Goal: Transaction & Acquisition: Purchase product/service

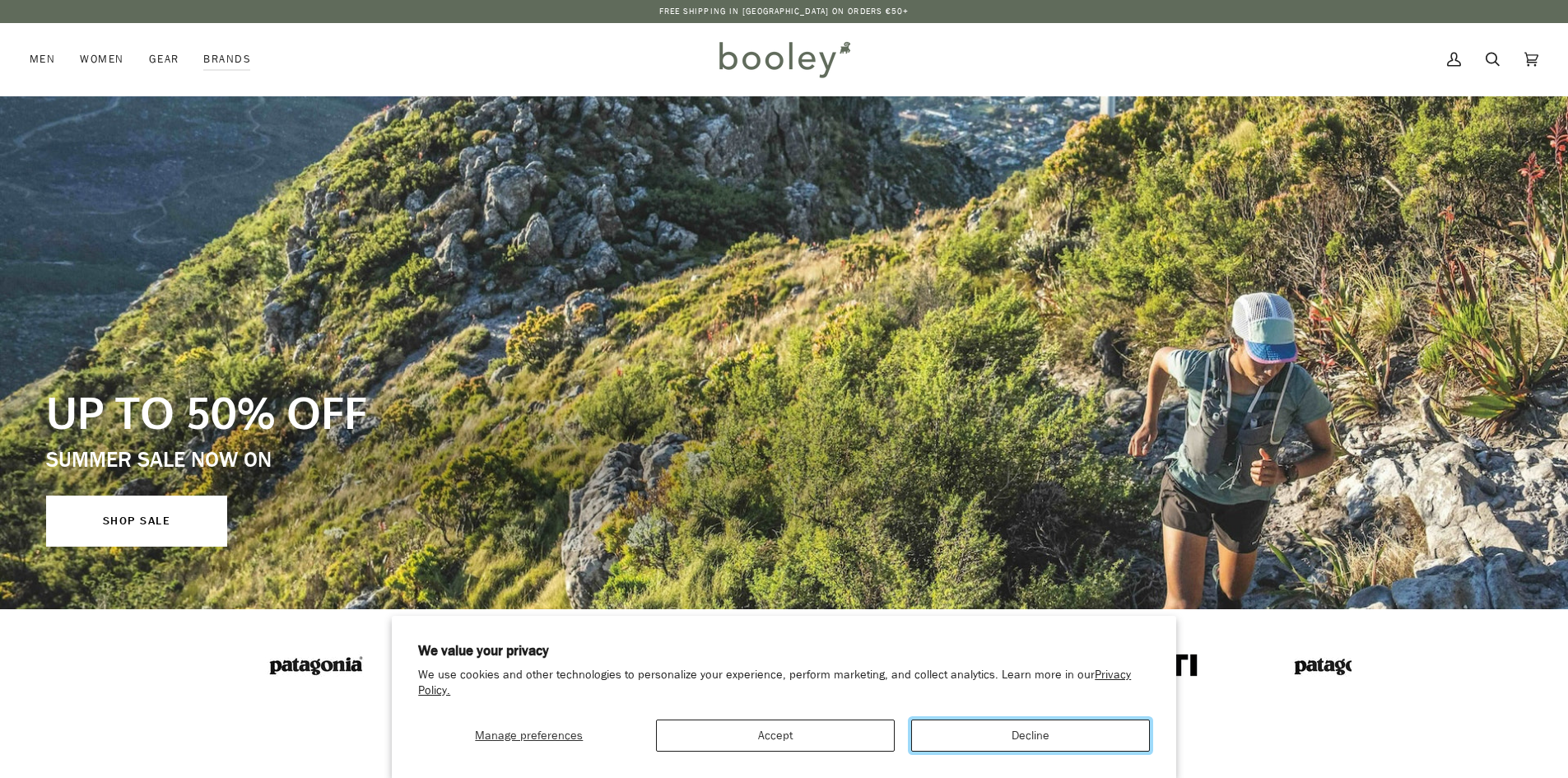
click at [1028, 746] on button "Decline" at bounding box center [1030, 735] width 239 height 32
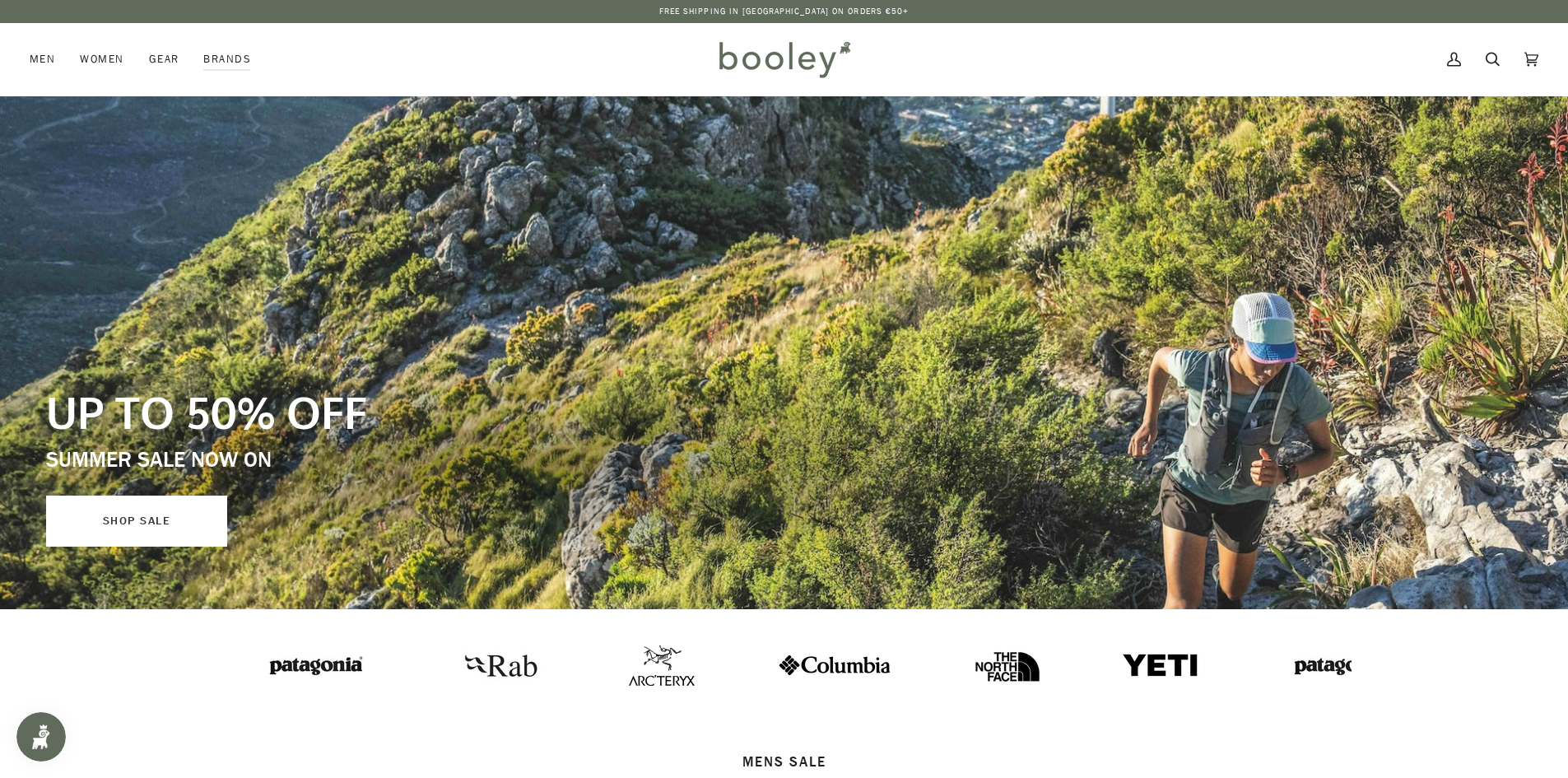
click at [123, 504] on link "SHOP SALE" at bounding box center [136, 521] width 181 height 51
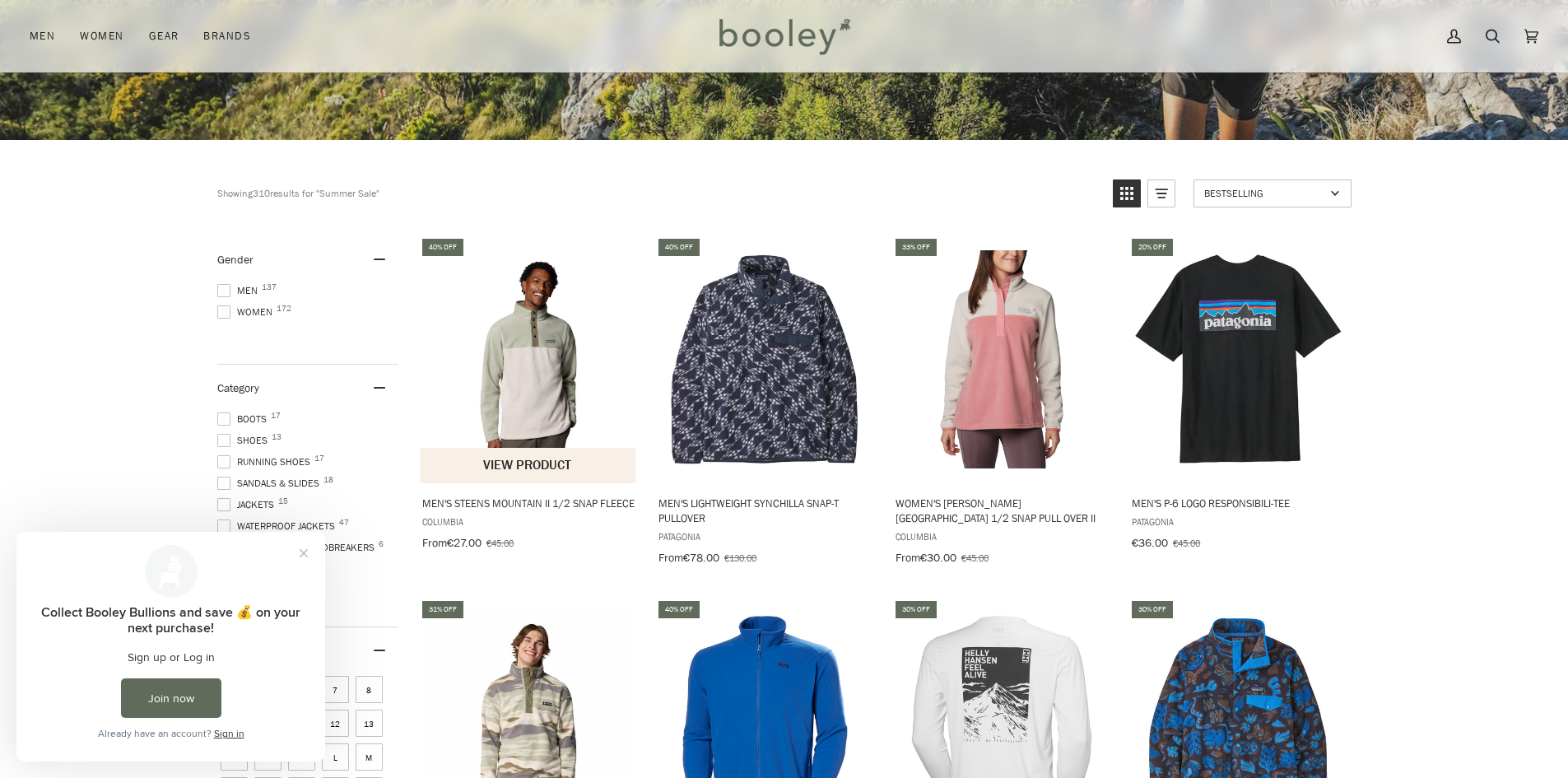
scroll to position [494, 0]
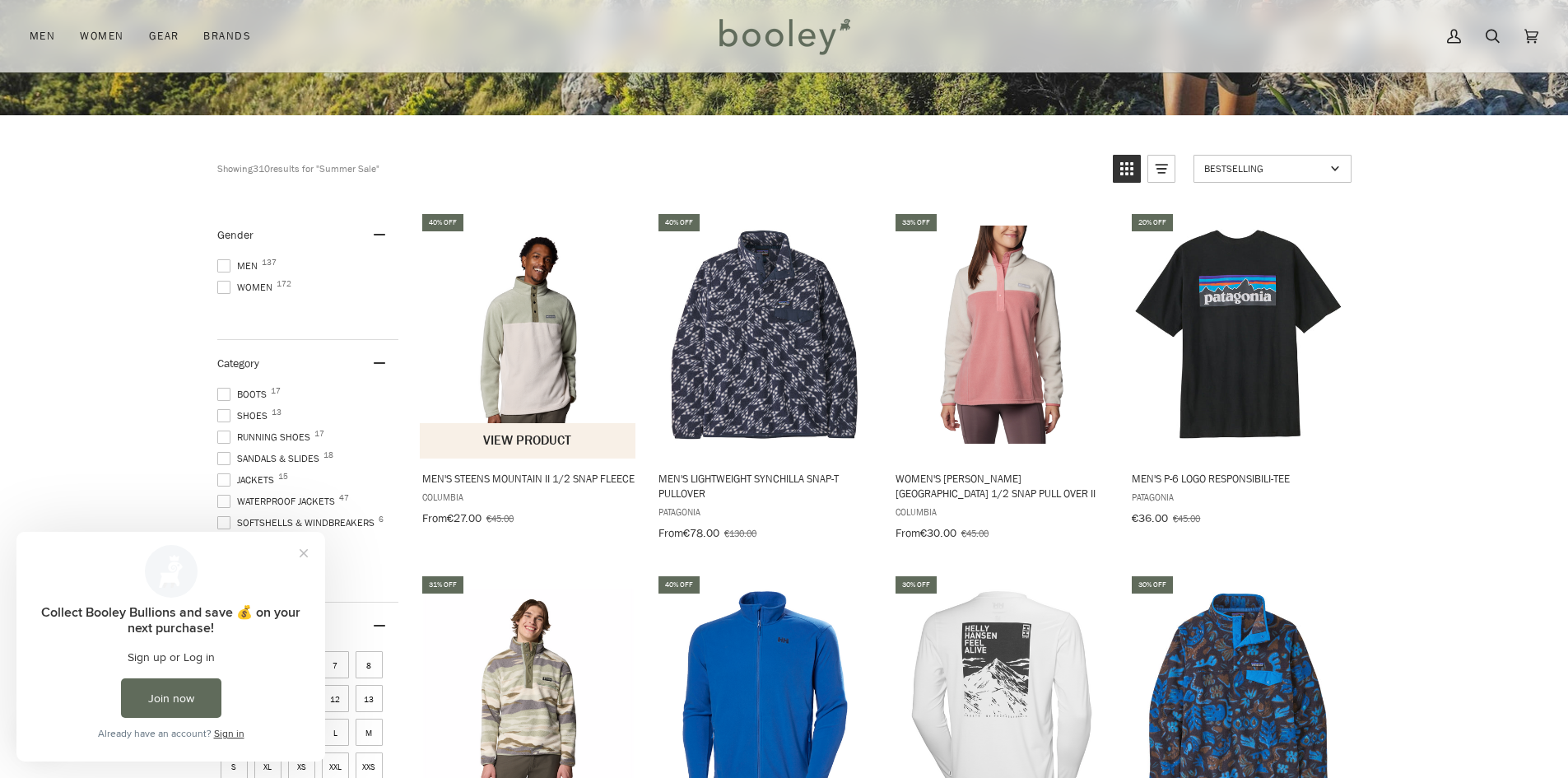
drag, startPoint x: 500, startPoint y: 354, endPoint x: 549, endPoint y: 363, distance: 49.8
click at [549, 363] on img "Men's Steens Mountain II 1/2 Snap Fleece" at bounding box center [528, 334] width 218 height 218
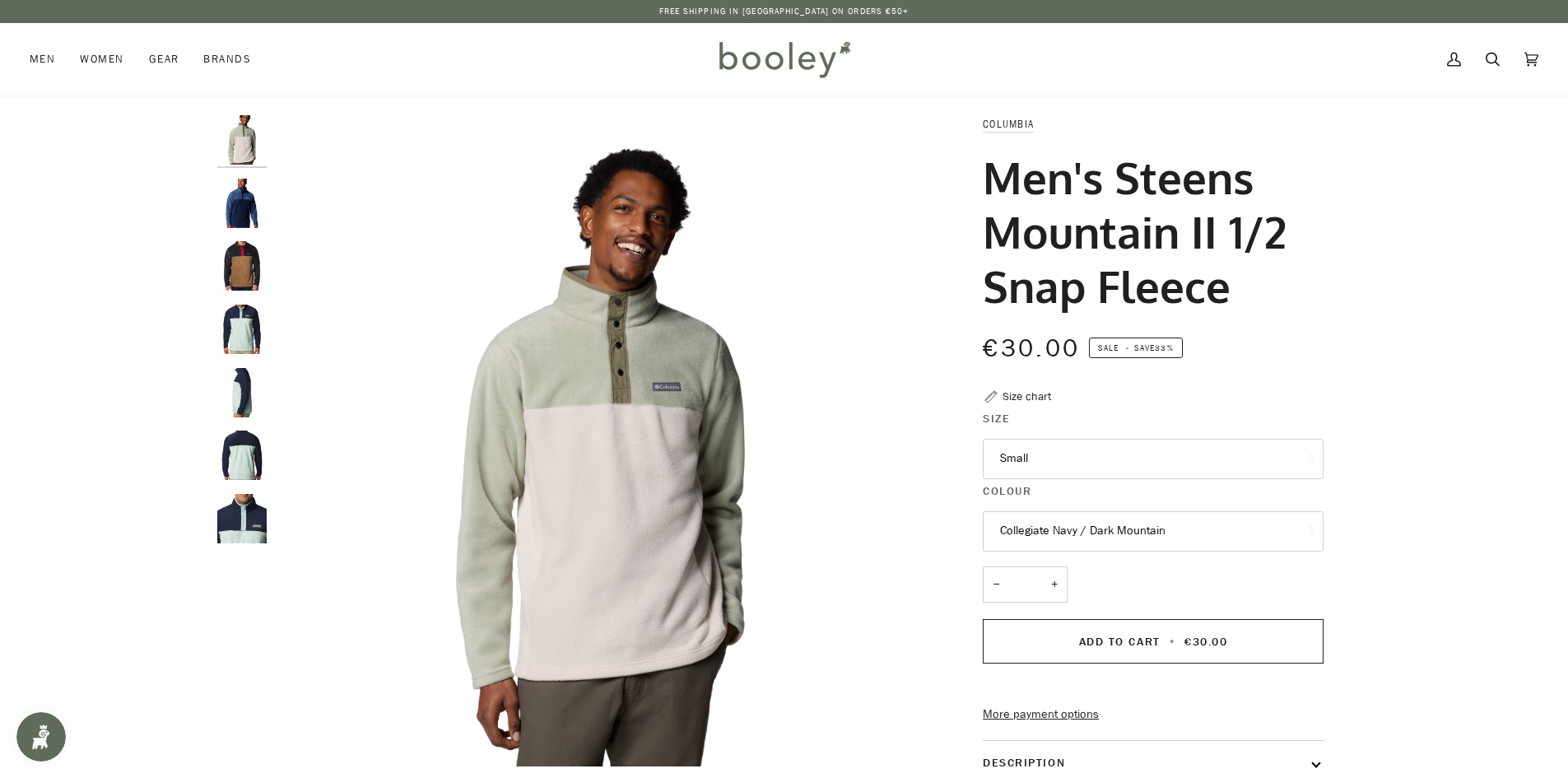
click at [1061, 451] on button "Small" at bounding box center [1153, 459] width 341 height 40
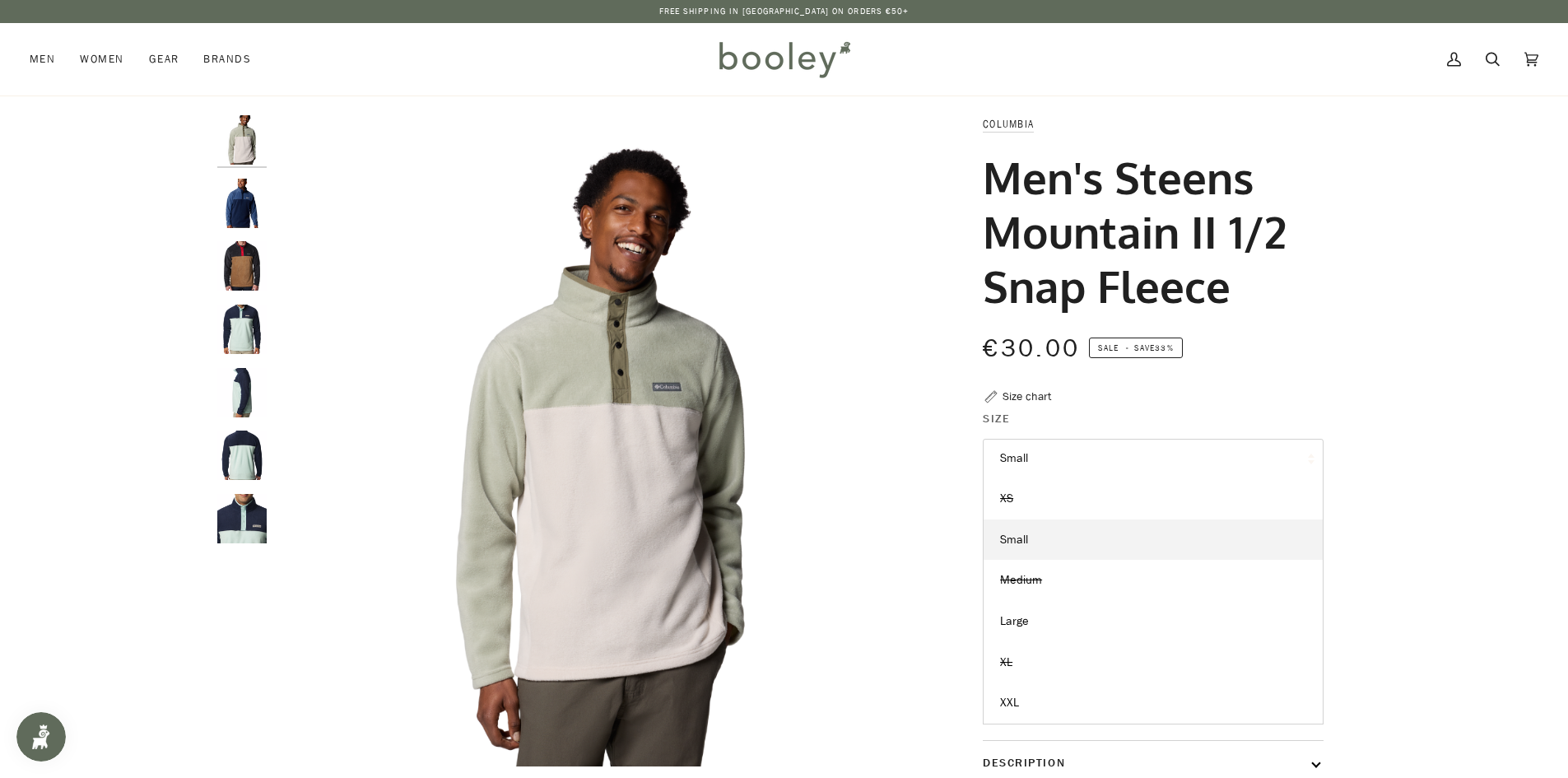
click at [1061, 451] on button "Small" at bounding box center [1153, 459] width 341 height 40
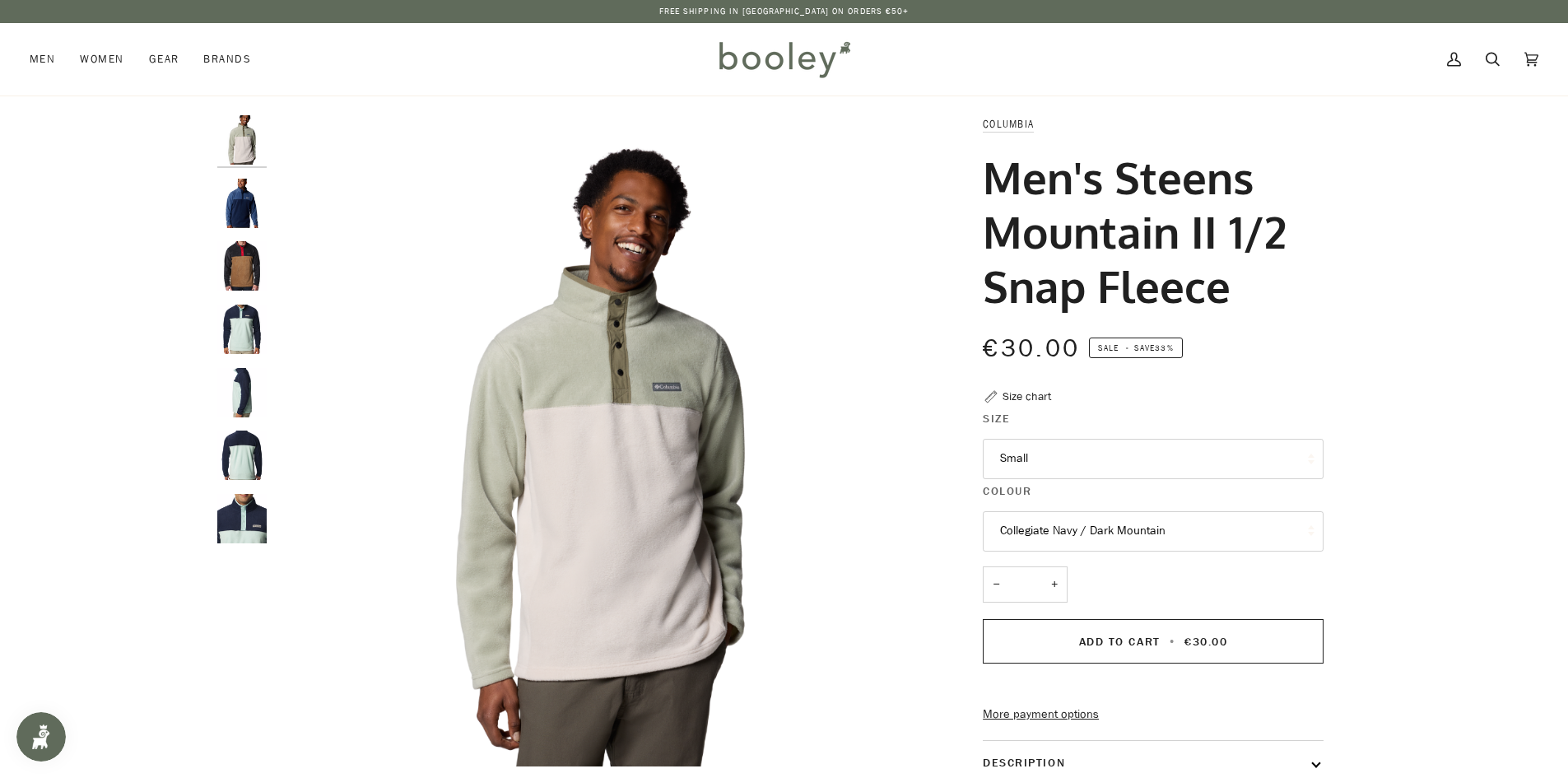
click at [233, 265] on img "Columbia Men's Steens Mountain 1/2 Snap Fleece Delta / Black / Mountain Red - B…" at bounding box center [242, 266] width 49 height 49
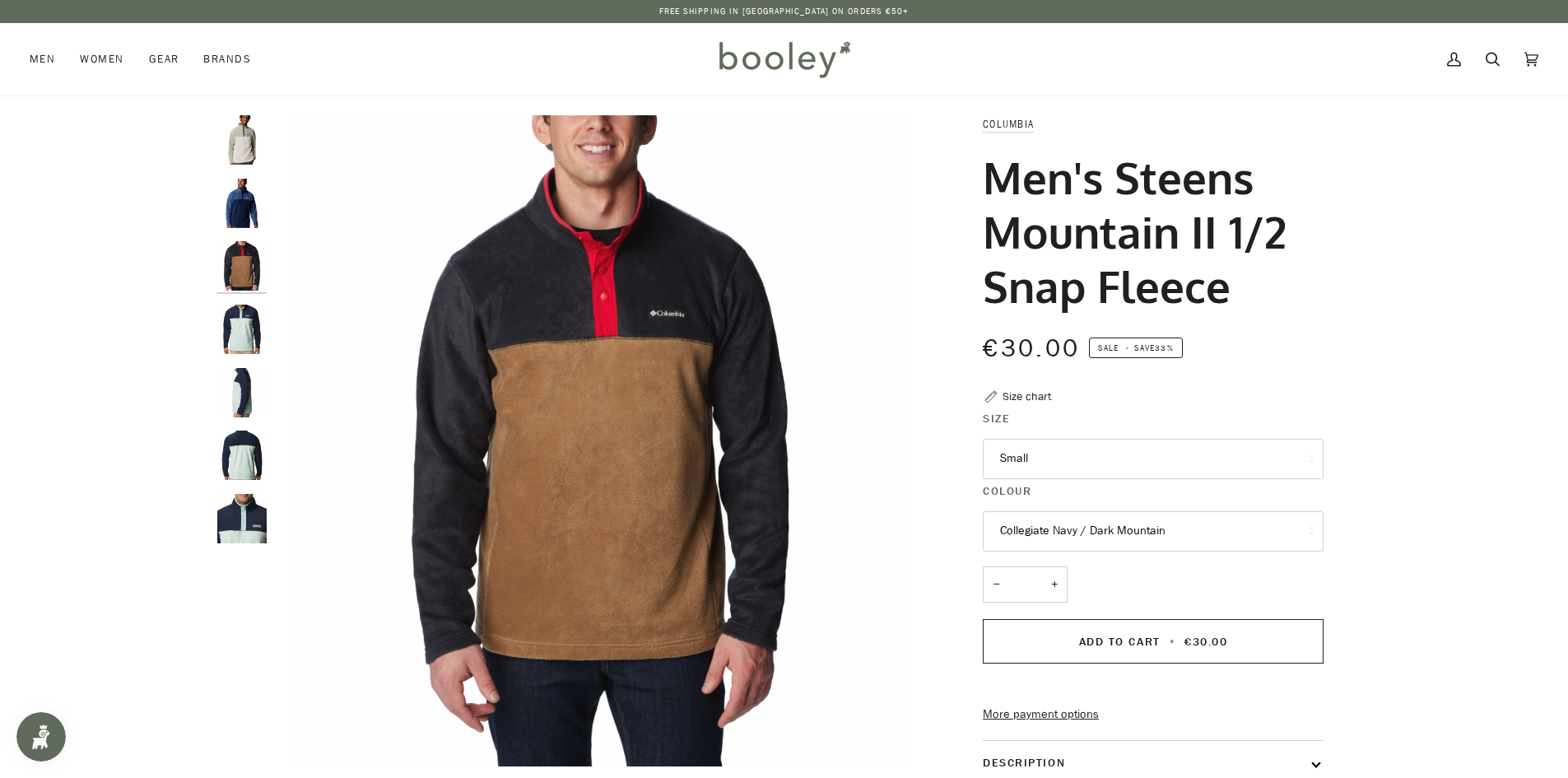
click at [244, 224] on img "Men's Steens Mountain II 1/2 Snap Fleece" at bounding box center [242, 203] width 49 height 49
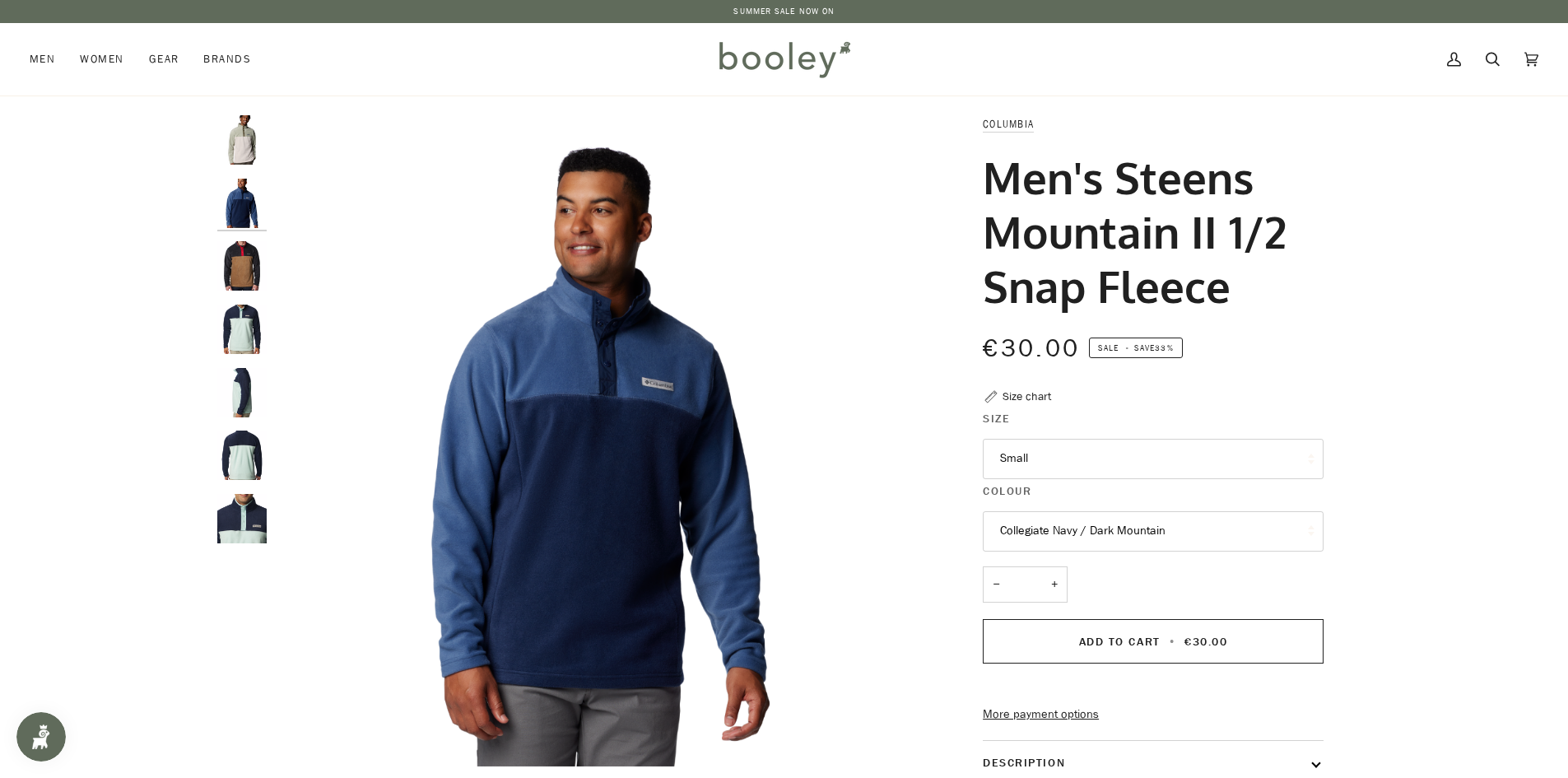
click at [242, 344] on img "Columbia Men's Steens Mountain 1/2 Snap Fleece Spray / Collegiate Navy / Spray …" at bounding box center [242, 329] width 49 height 49
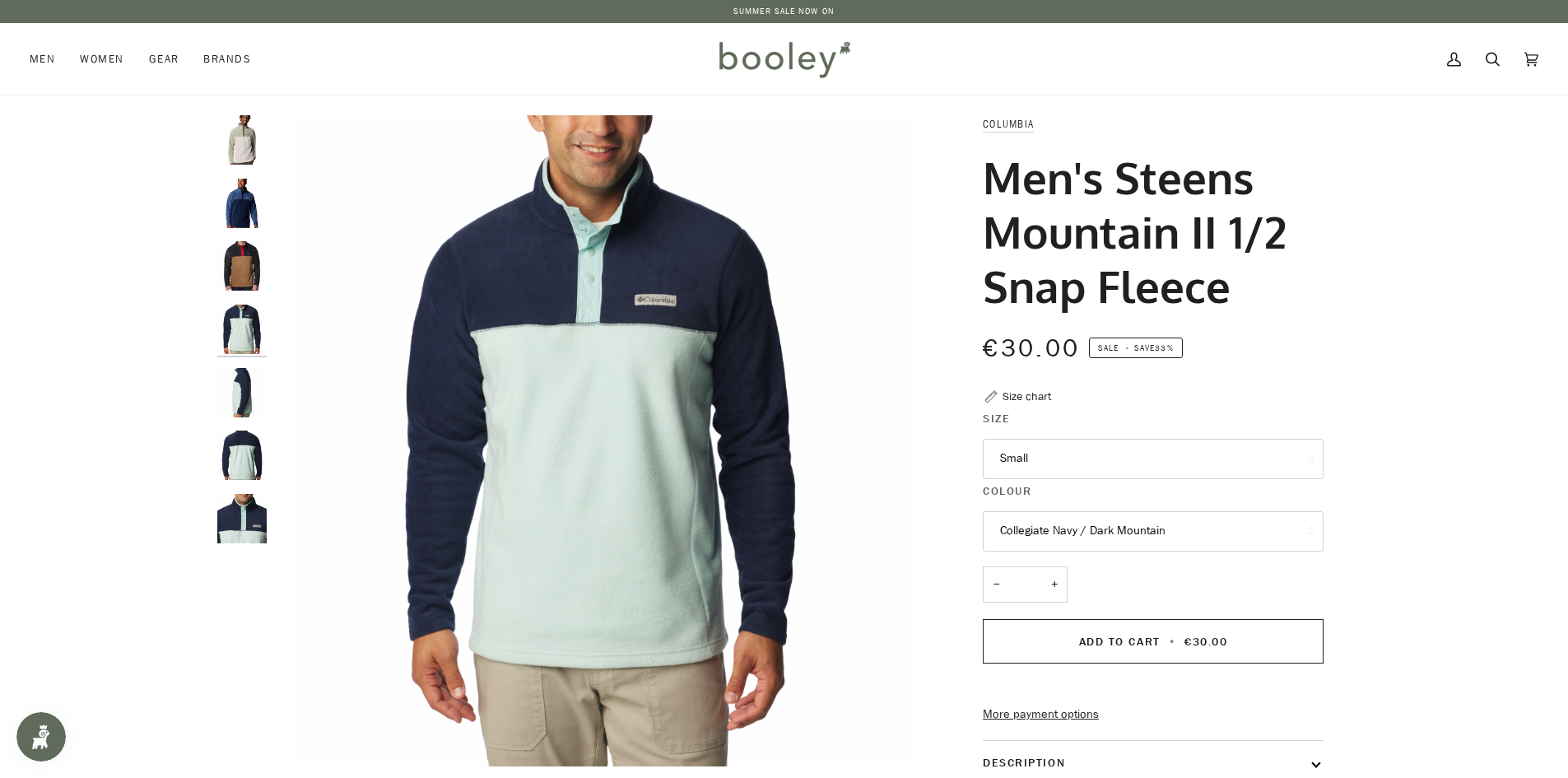
click at [238, 401] on img "Columbia Men's Steens Mountain 1/2 Snap Fleece Spray / Collegiate Navy / Spray …" at bounding box center [242, 392] width 49 height 49
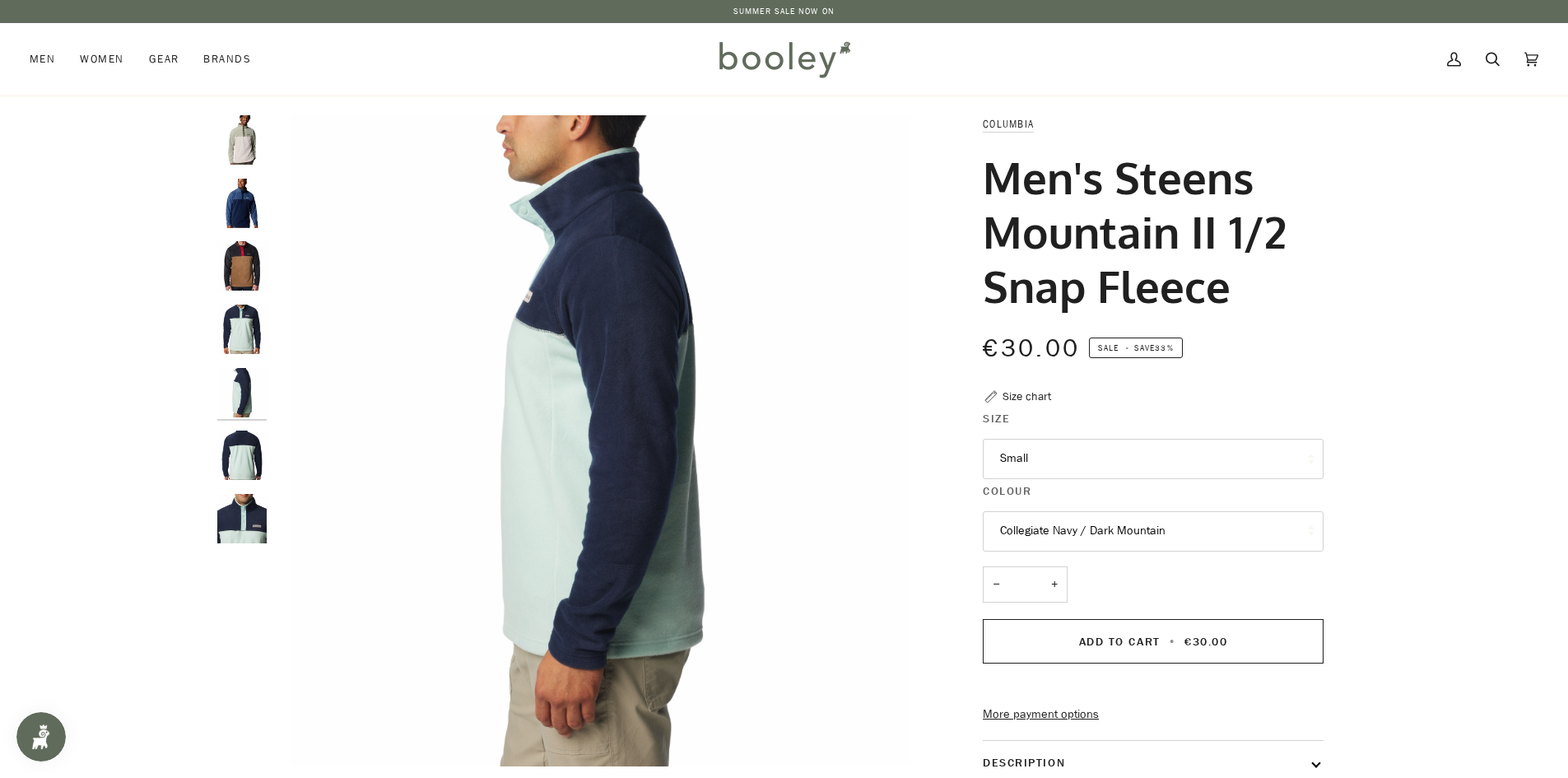
click at [232, 460] on img "Columbia Men's Steens Mountain 1/2 Snap Fleece Spray / Collegiate Navy / Spray …" at bounding box center [242, 455] width 49 height 49
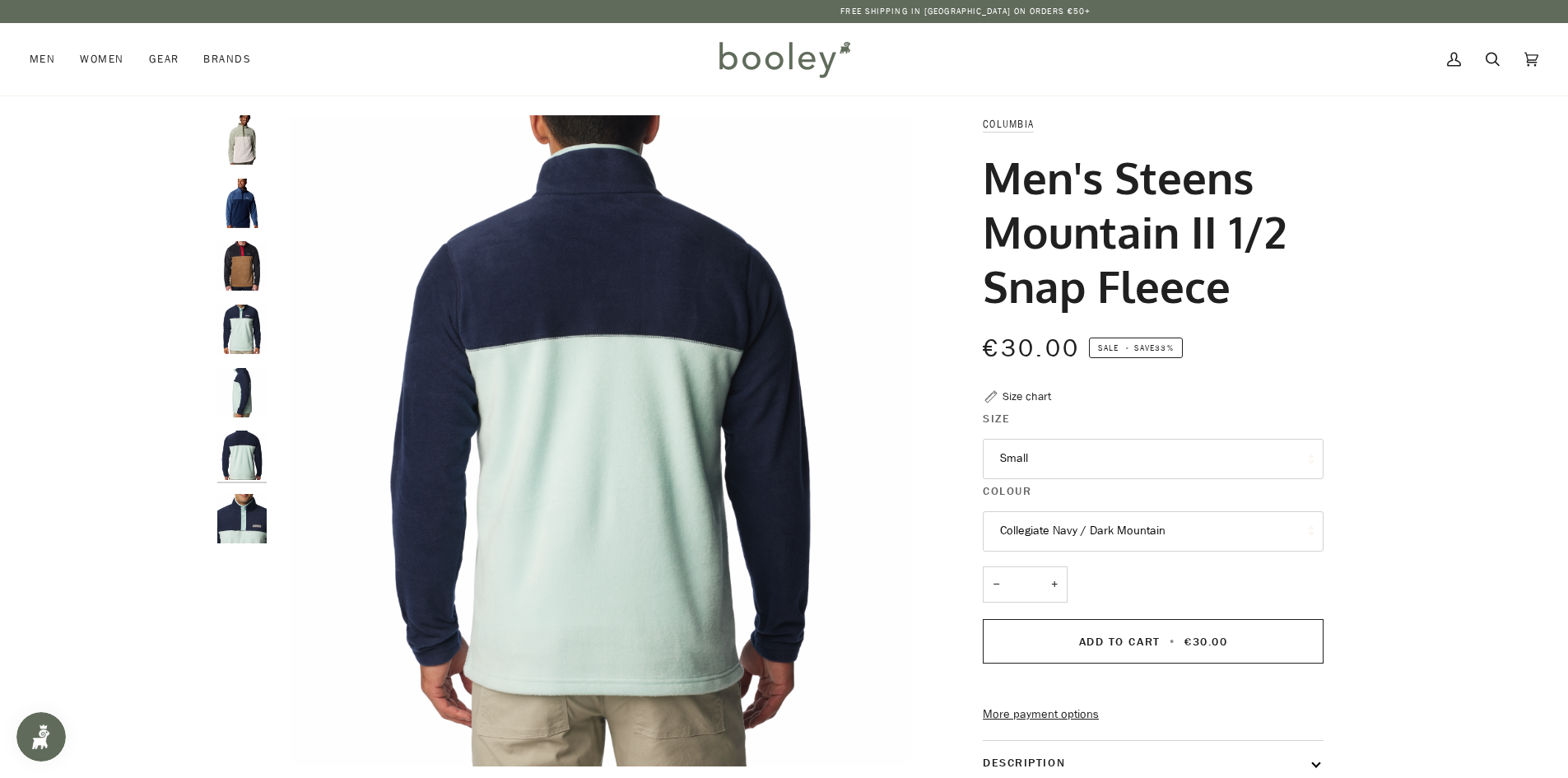
click at [248, 518] on img "Columbia Men's Steens Mountain 1/2 Snap Fleece Spray / Collegiate Navy / Spray …" at bounding box center [242, 518] width 49 height 49
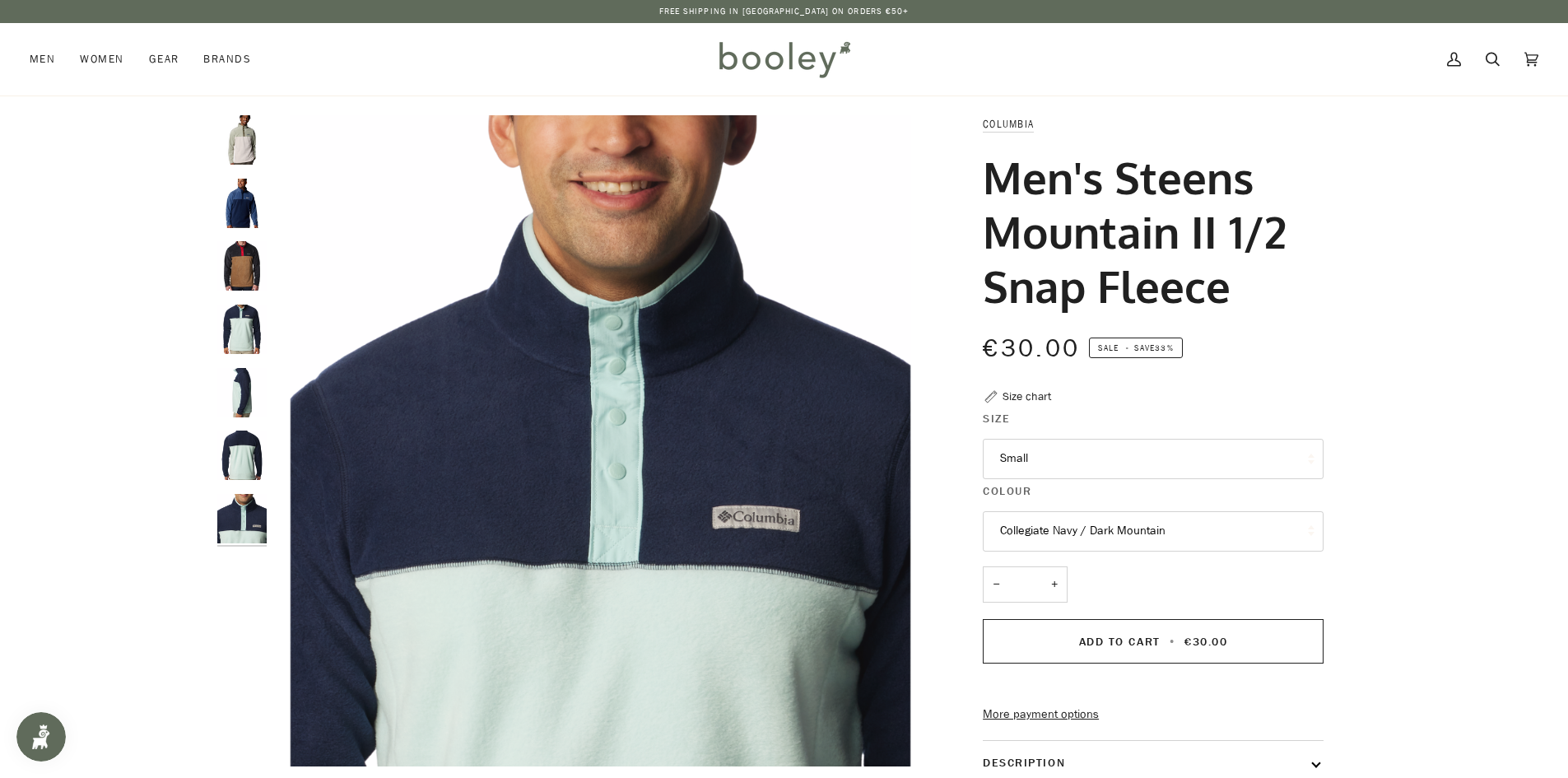
click at [247, 148] on img "Men's Steens Mountain II 1/2 Snap Fleece" at bounding box center [242, 140] width 49 height 49
